Goal: Register for event/course

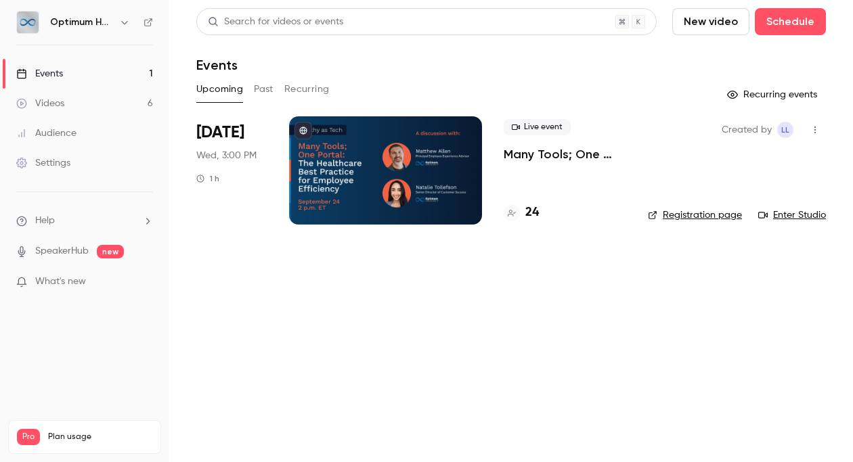
click at [533, 214] on h4 "24" at bounding box center [532, 213] width 14 height 18
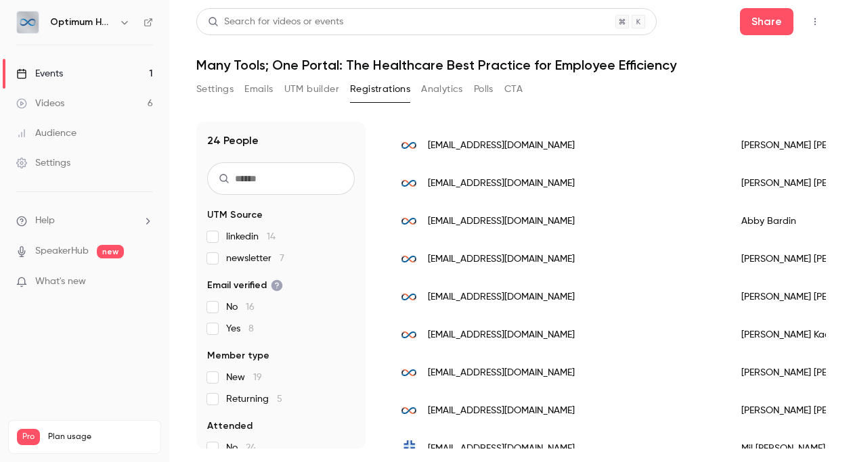
scroll to position [230, 0]
